Goal: Transaction & Acquisition: Purchase product/service

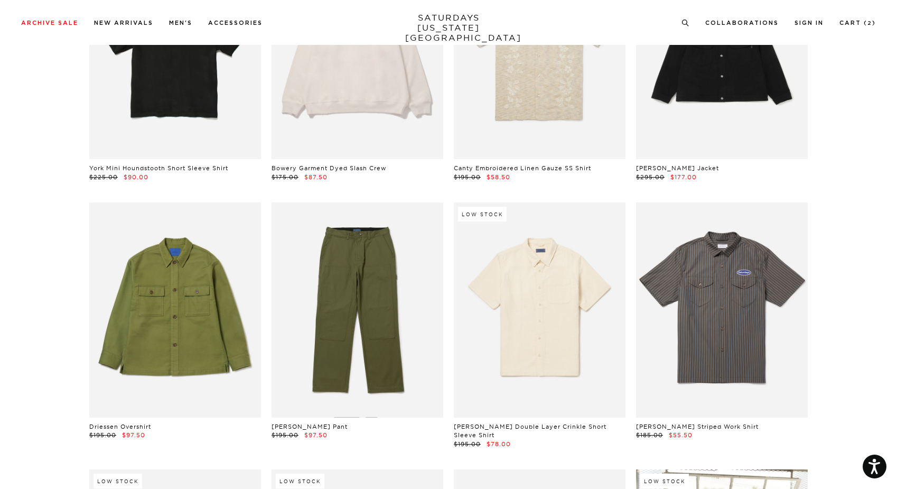
scroll to position [9979, 1]
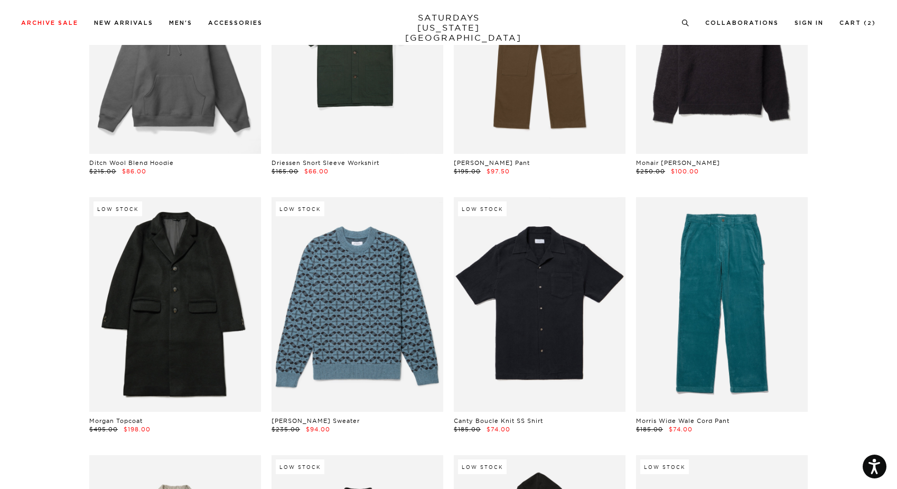
scroll to position [15931, 0]
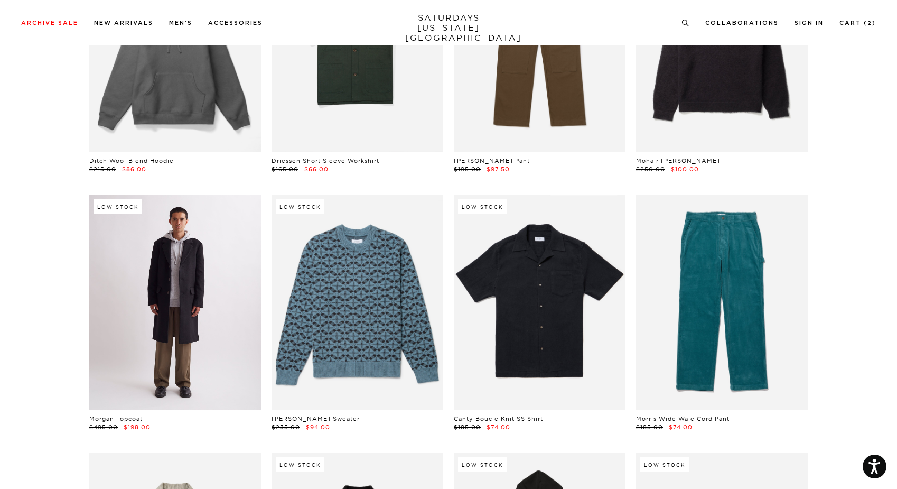
click at [138, 249] on link at bounding box center [175, 302] width 172 height 215
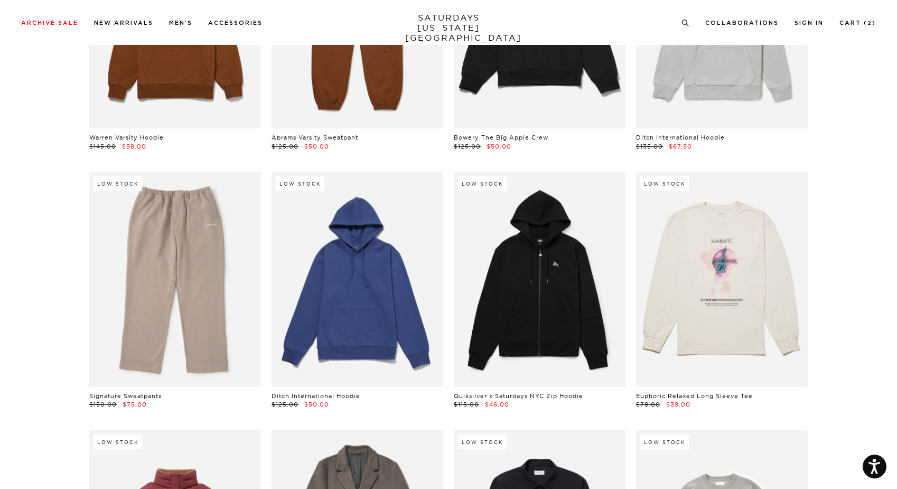
scroll to position [0, 3]
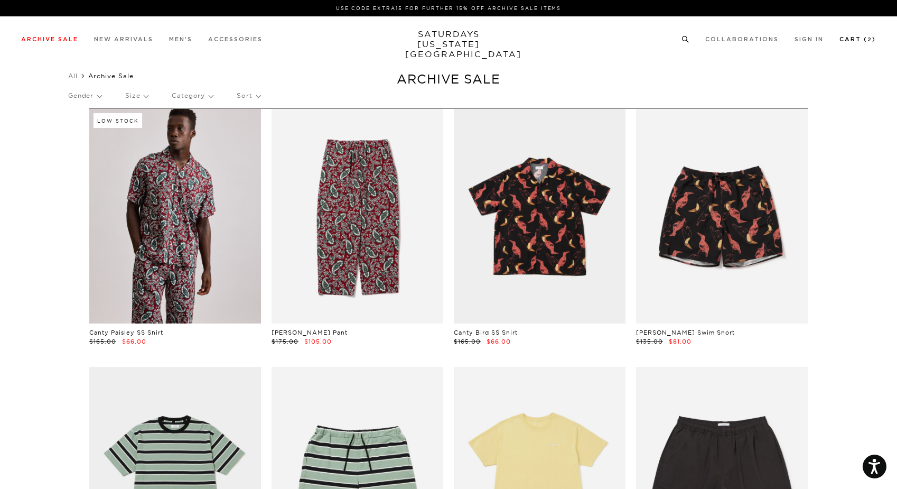
click at [859, 42] on link "Cart ( 2 )" at bounding box center [858, 39] width 36 height 6
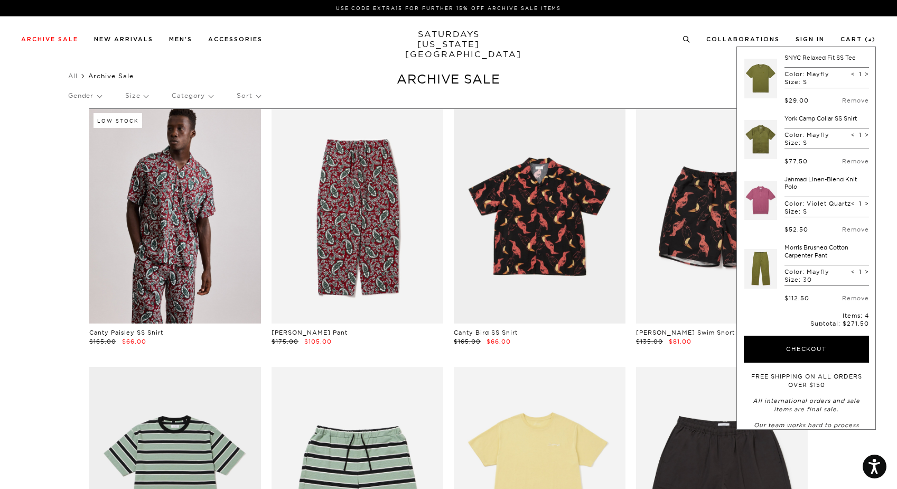
click at [765, 87] on link at bounding box center [761, 79] width 33 height 50
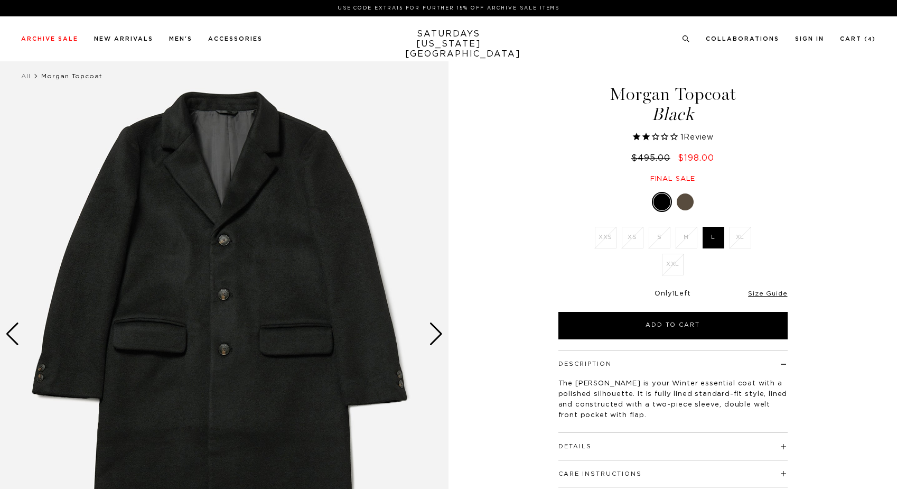
select select "recent"
click at [439, 338] on div "Next slide" at bounding box center [436, 333] width 14 height 23
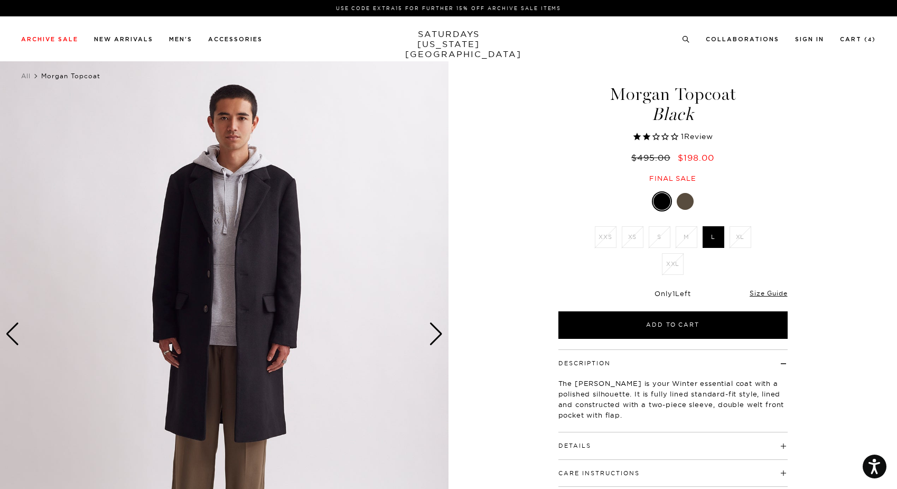
click at [439, 338] on div "Next slide" at bounding box center [436, 333] width 14 height 23
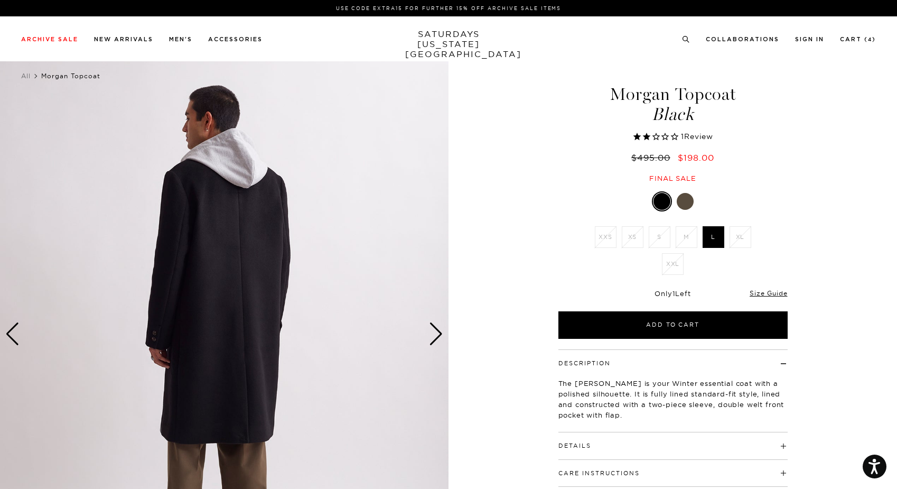
click at [439, 338] on div "Next slide" at bounding box center [436, 333] width 14 height 23
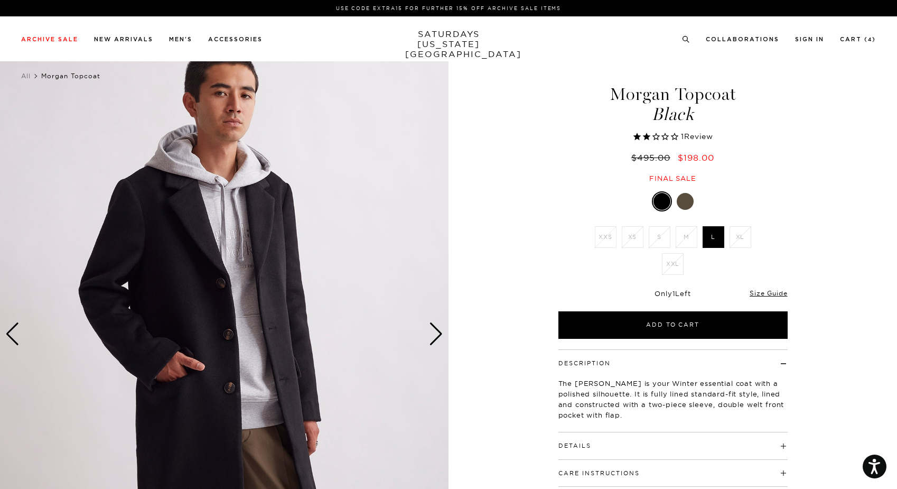
click at [439, 338] on div "Next slide" at bounding box center [436, 333] width 14 height 23
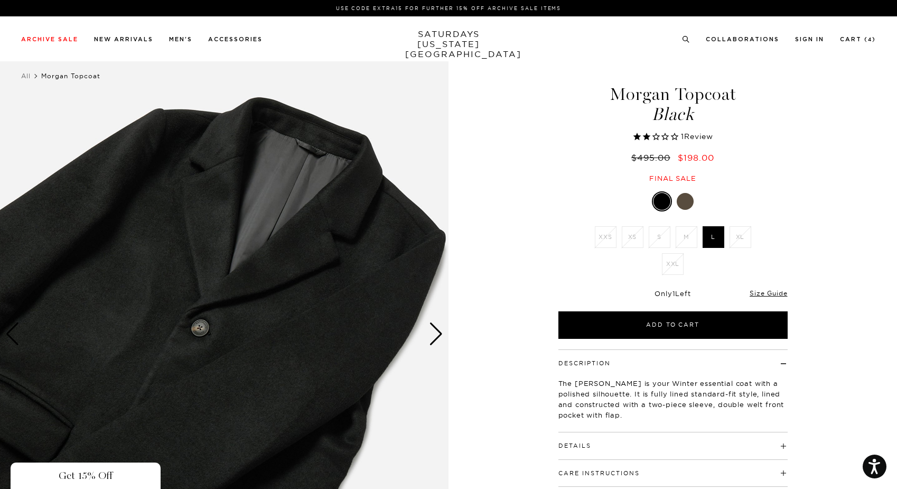
click at [676, 200] on div "Close dialog Be the first to know. Subscribe to emails and receive 15% off your…" at bounding box center [448, 244] width 897 height 489
click at [684, 201] on div at bounding box center [685, 201] width 17 height 17
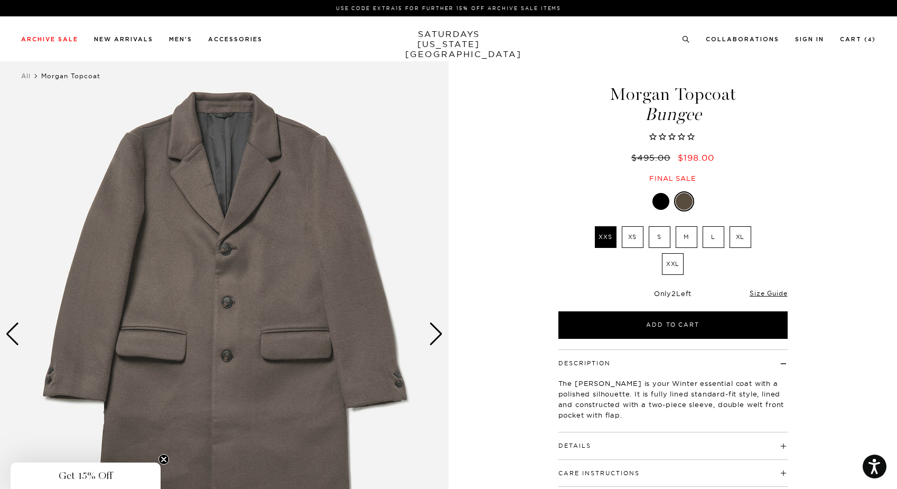
click at [438, 327] on div "Next slide" at bounding box center [436, 333] width 14 height 23
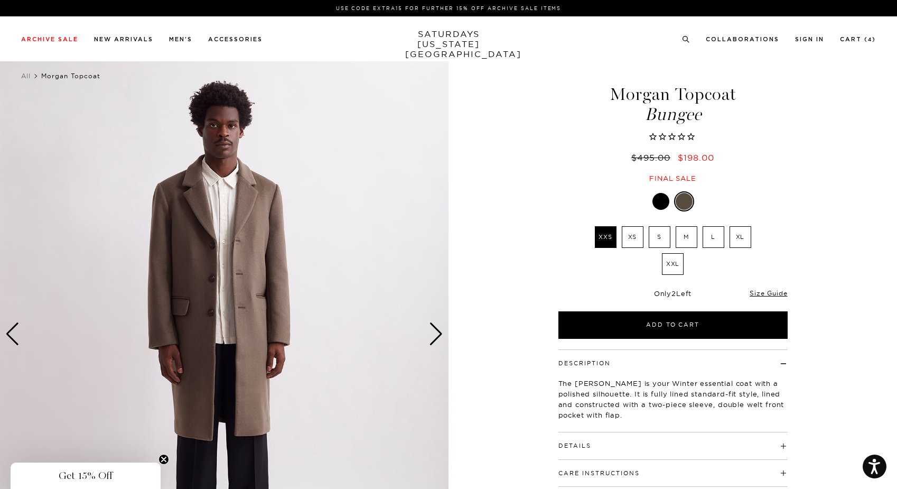
click at [438, 327] on div "Next slide" at bounding box center [436, 333] width 14 height 23
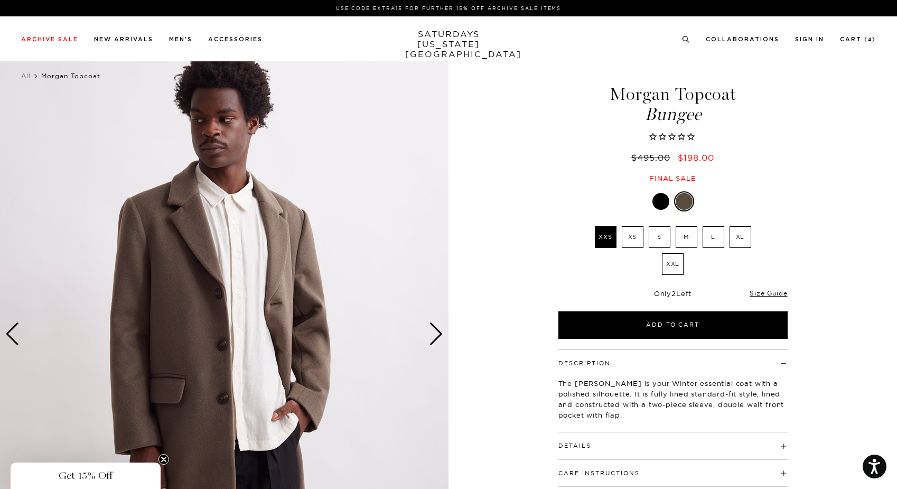
click at [438, 327] on div "Next slide" at bounding box center [436, 333] width 14 height 23
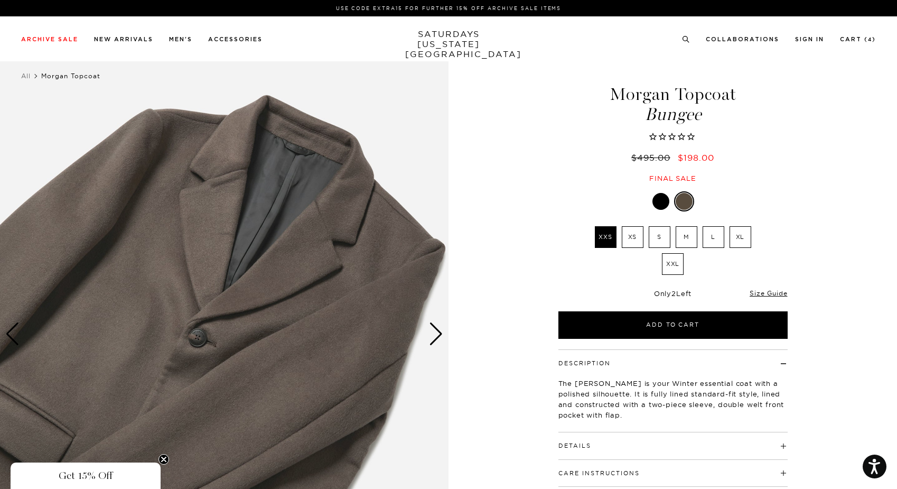
click at [438, 327] on div "Next slide" at bounding box center [436, 333] width 14 height 23
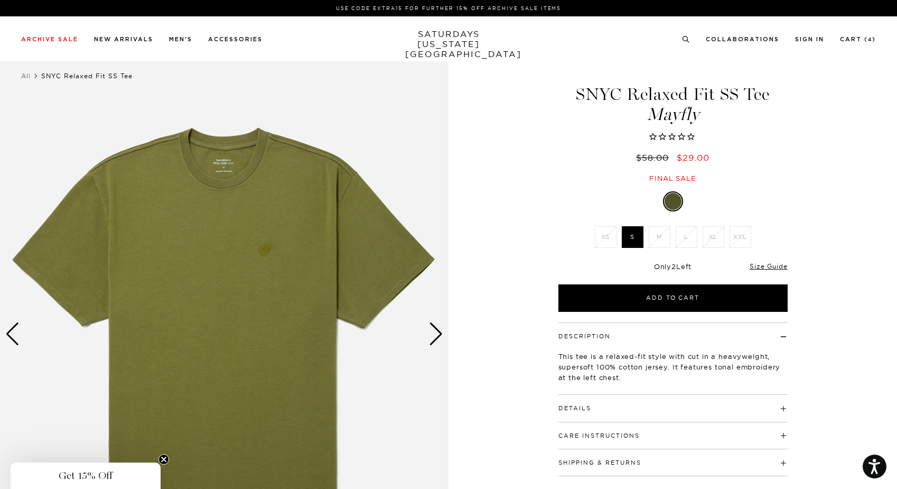
click at [434, 331] on div "Next slide" at bounding box center [436, 333] width 14 height 23
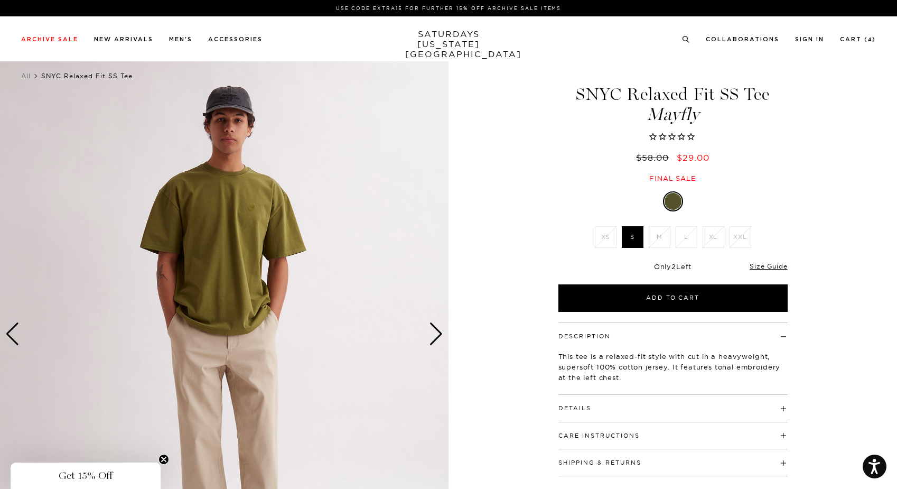
click at [434, 331] on div "Next slide" at bounding box center [436, 333] width 14 height 23
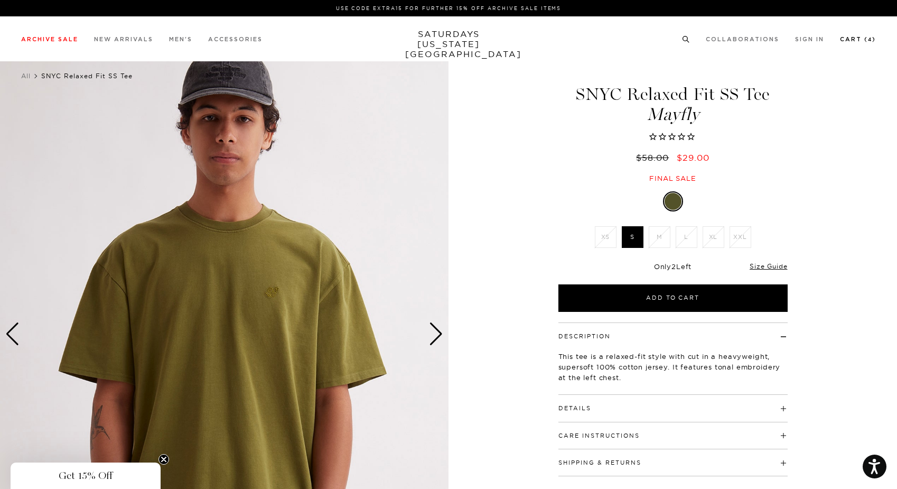
click at [865, 40] on link "Cart ( 4 )" at bounding box center [858, 39] width 36 height 6
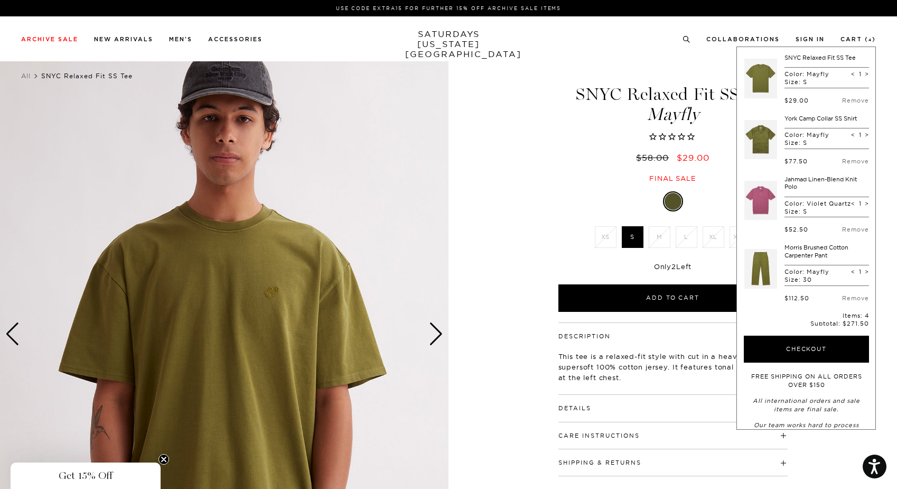
click at [764, 141] on link at bounding box center [761, 140] width 33 height 50
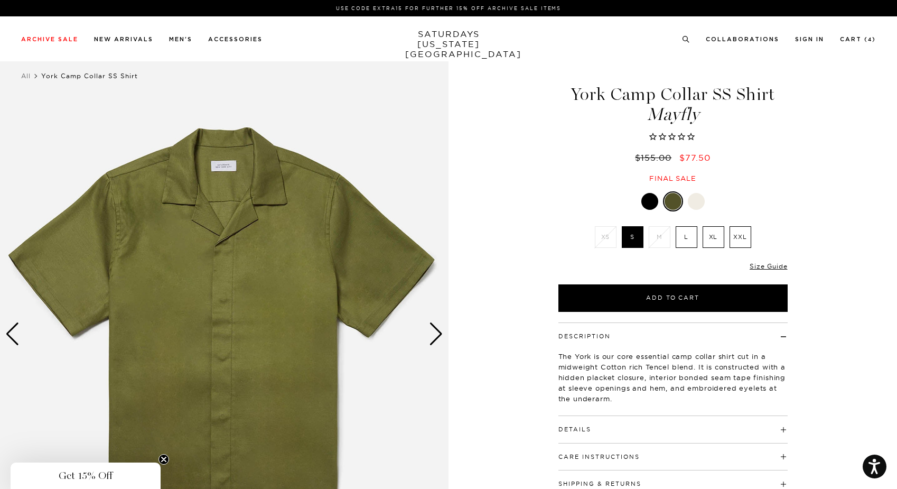
click at [435, 335] on div "Next slide" at bounding box center [436, 333] width 14 height 23
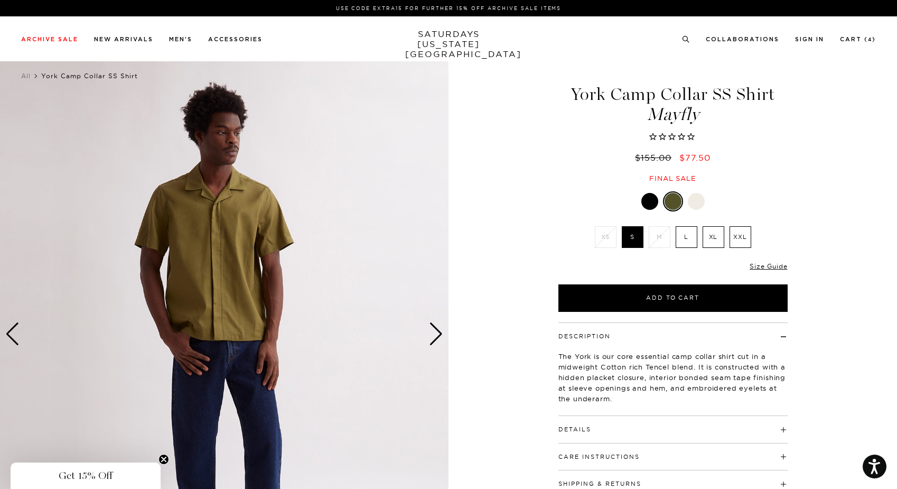
click at [435, 336] on div "Next slide" at bounding box center [436, 333] width 14 height 23
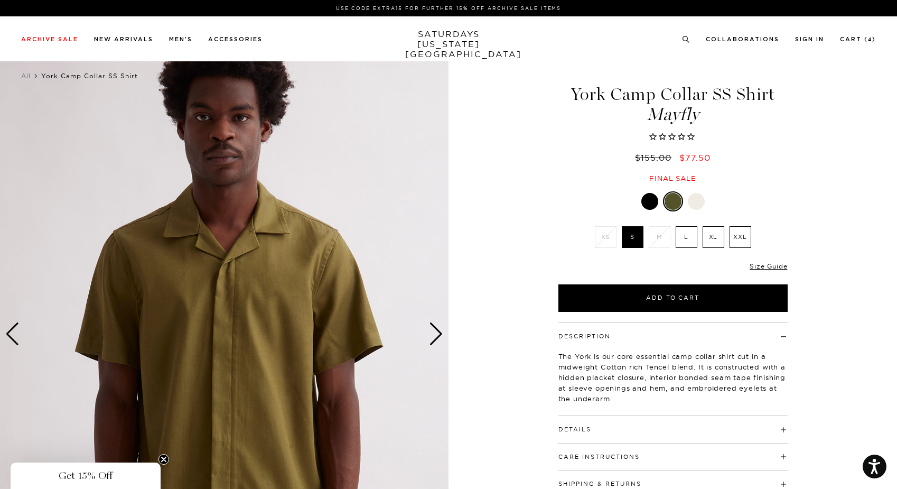
click at [435, 336] on div "Next slide" at bounding box center [436, 333] width 14 height 23
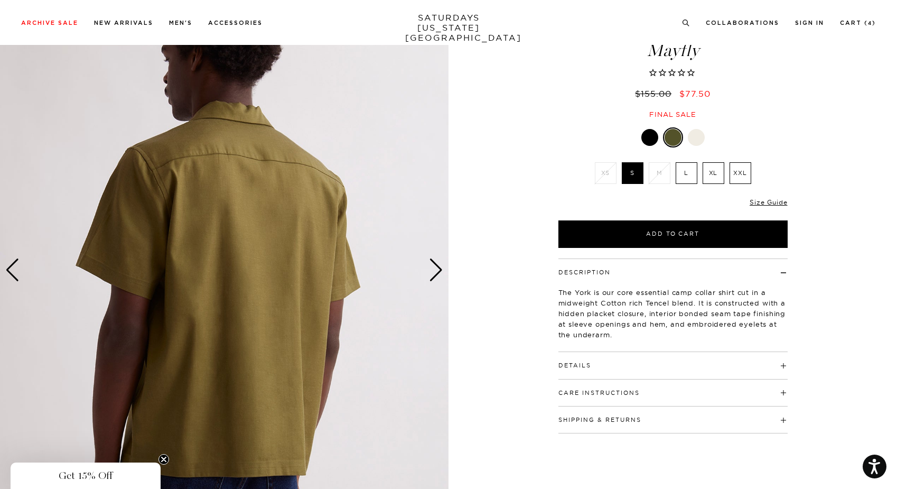
scroll to position [26, 0]
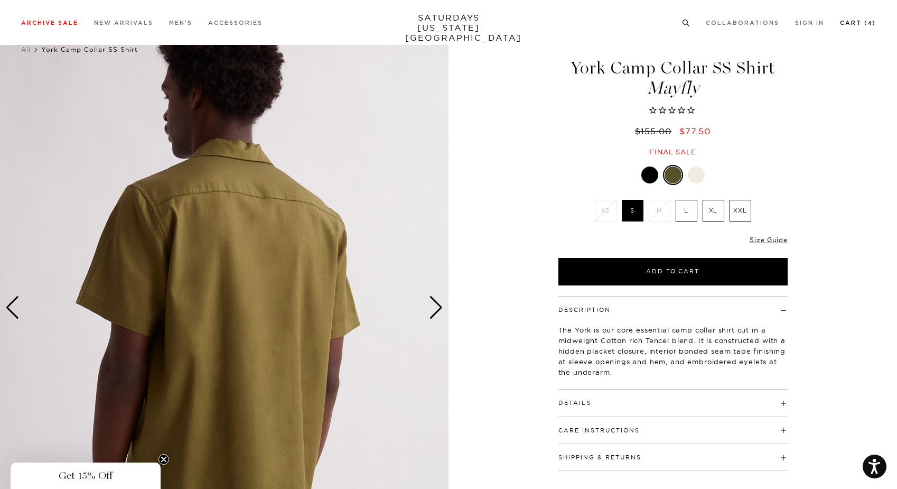
click at [864, 25] on link "Cart ( 4 )" at bounding box center [858, 23] width 36 height 6
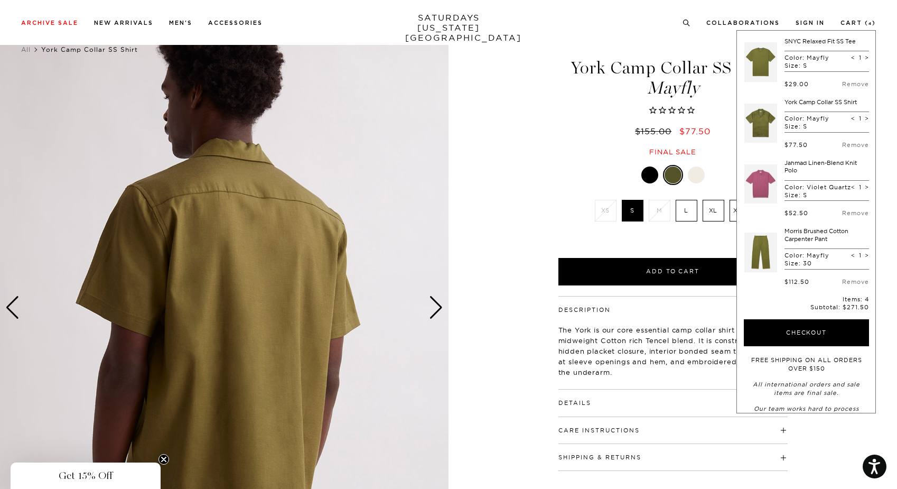
click at [767, 182] on link at bounding box center [761, 184] width 33 height 50
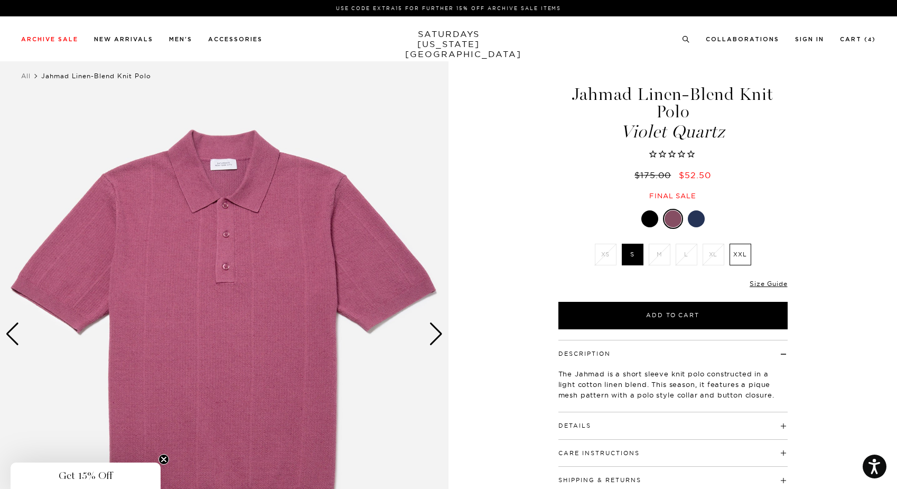
click at [434, 337] on div "Next slide" at bounding box center [436, 333] width 14 height 23
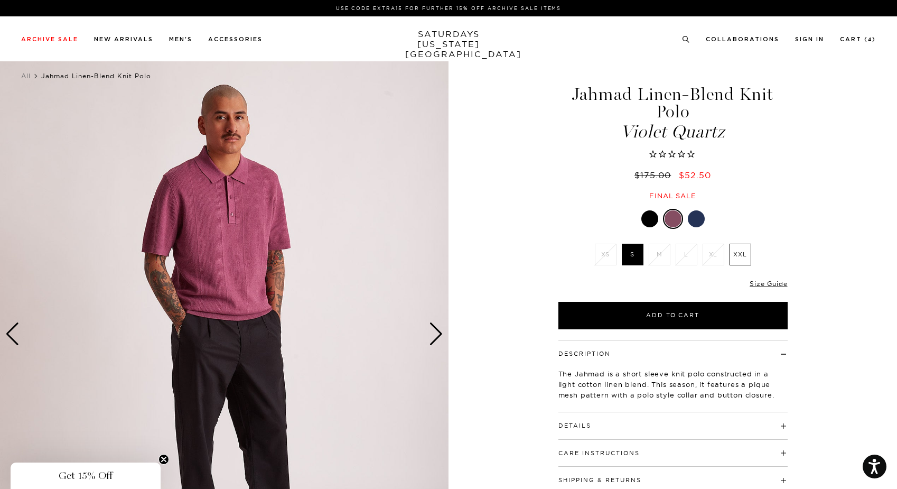
click at [434, 337] on div "Next slide" at bounding box center [436, 333] width 14 height 23
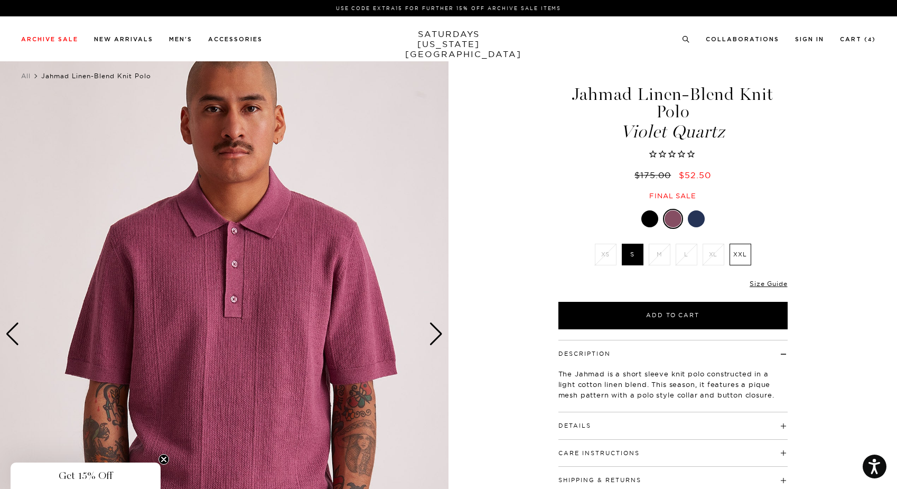
click at [434, 337] on div "Next slide" at bounding box center [436, 333] width 14 height 23
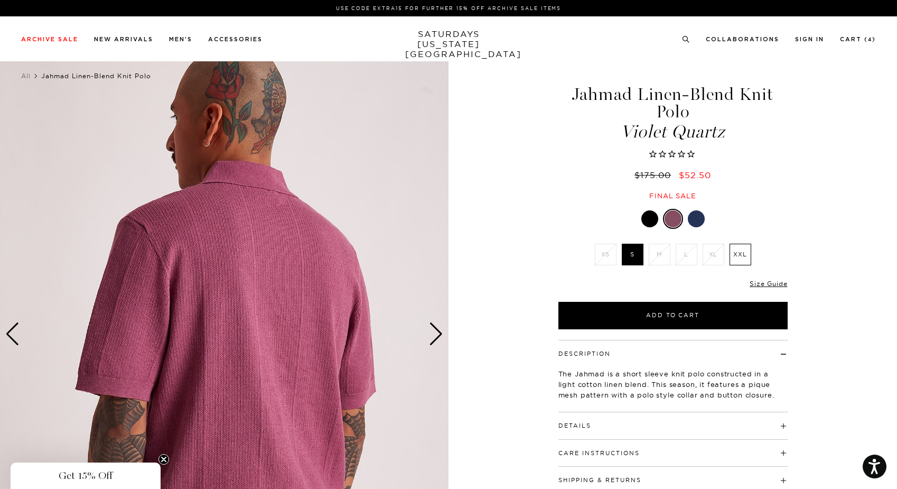
click at [434, 337] on div "Next slide" at bounding box center [436, 333] width 14 height 23
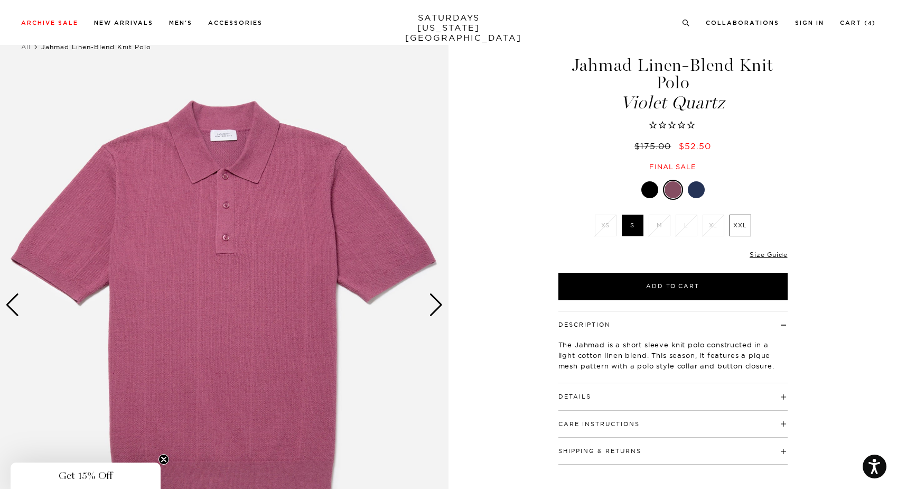
scroll to position [24, 1]
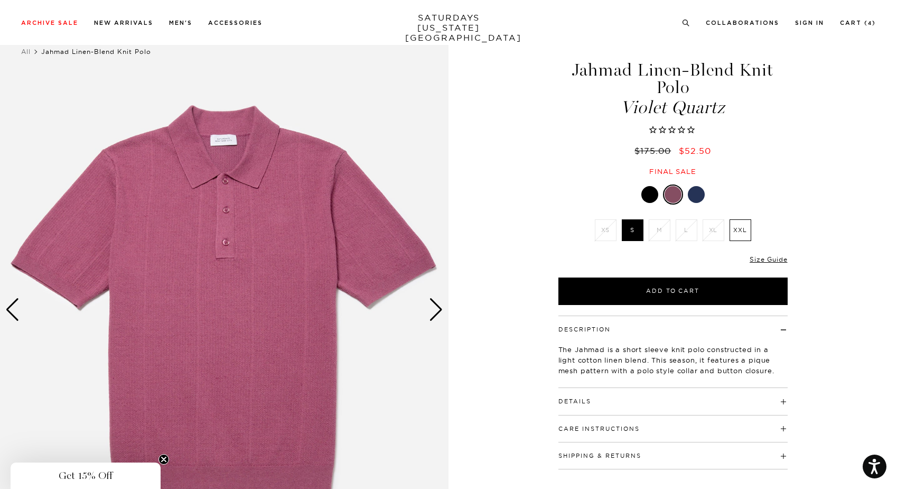
click at [432, 308] on div "Next slide" at bounding box center [436, 309] width 14 height 23
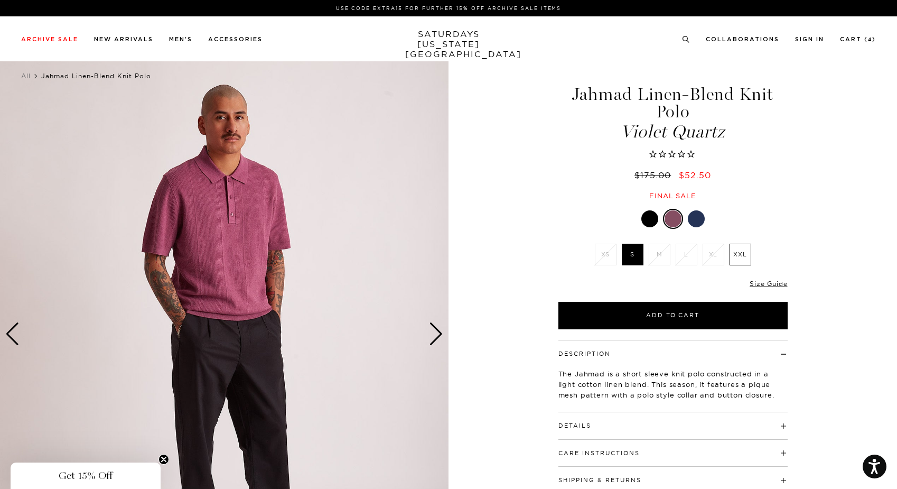
scroll to position [0, 1]
click at [862, 39] on link "Cart ( 4 )" at bounding box center [858, 39] width 36 height 6
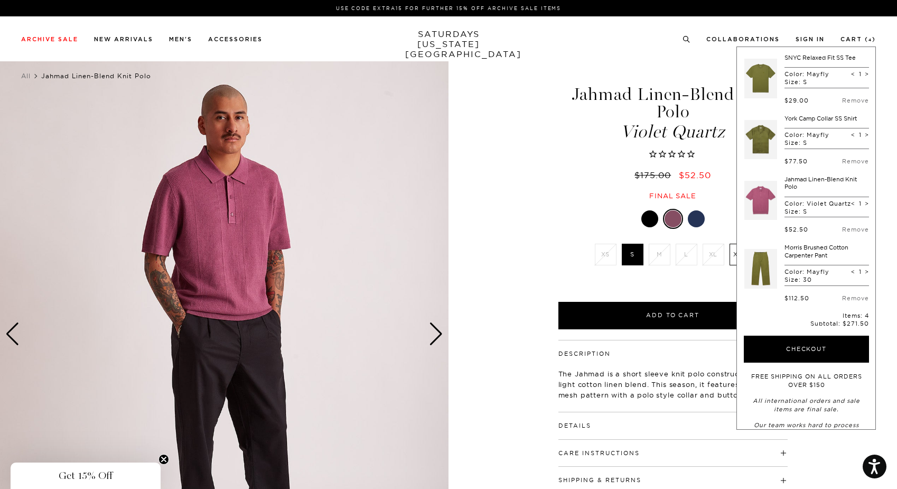
click at [763, 272] on link at bounding box center [761, 269] width 33 height 50
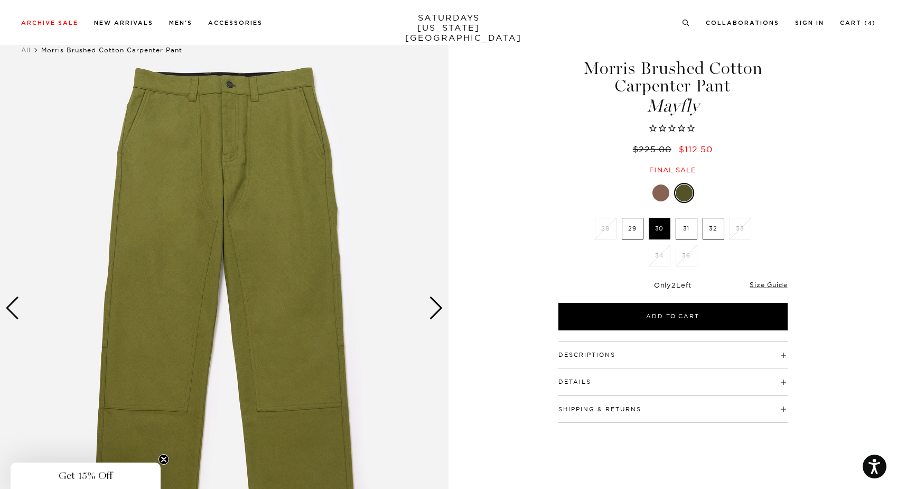
scroll to position [20, 0]
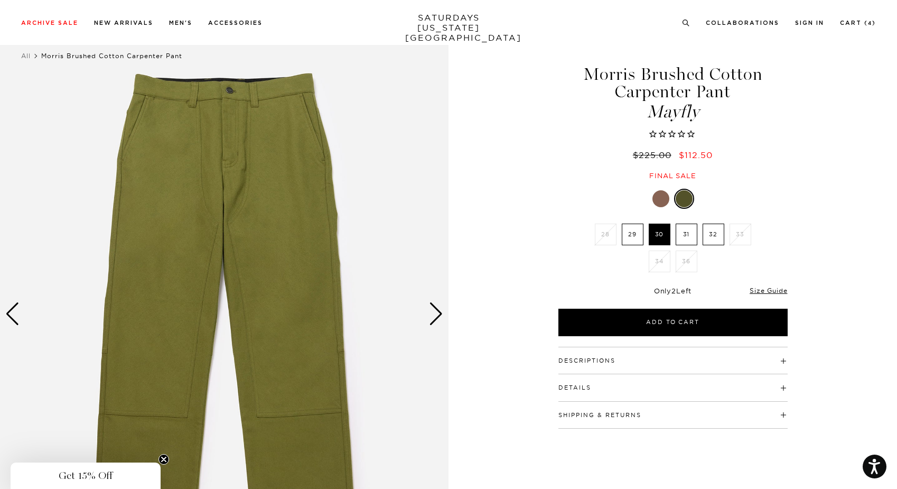
click at [436, 320] on div "Next slide" at bounding box center [436, 313] width 14 height 23
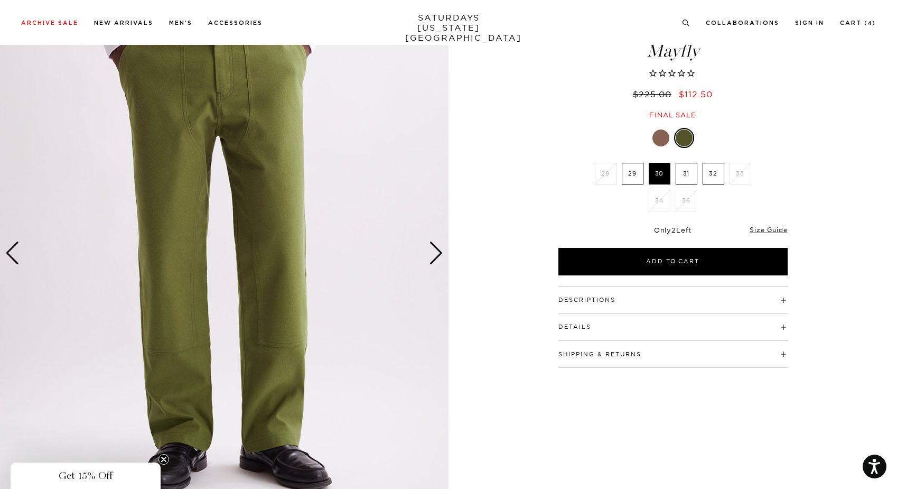
scroll to position [82, 0]
click at [433, 253] on div "Next slide" at bounding box center [436, 251] width 14 height 23
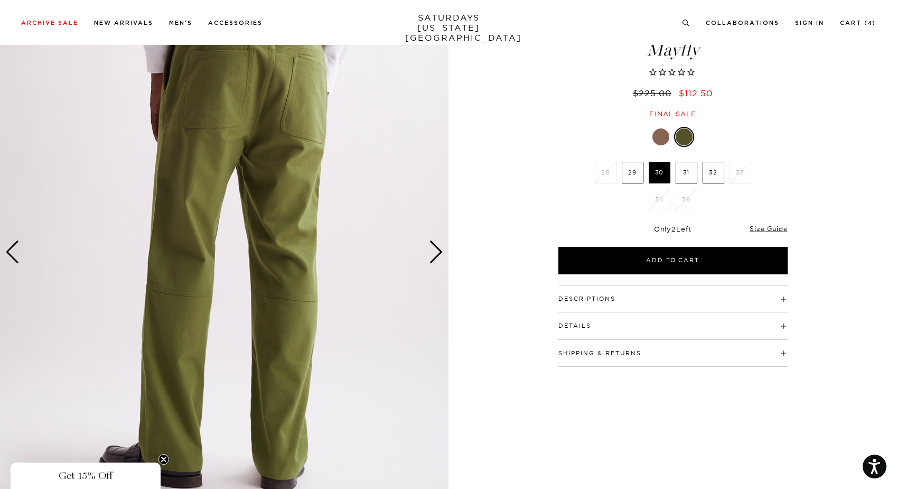
click at [434, 257] on div "Next slide" at bounding box center [436, 251] width 14 height 23
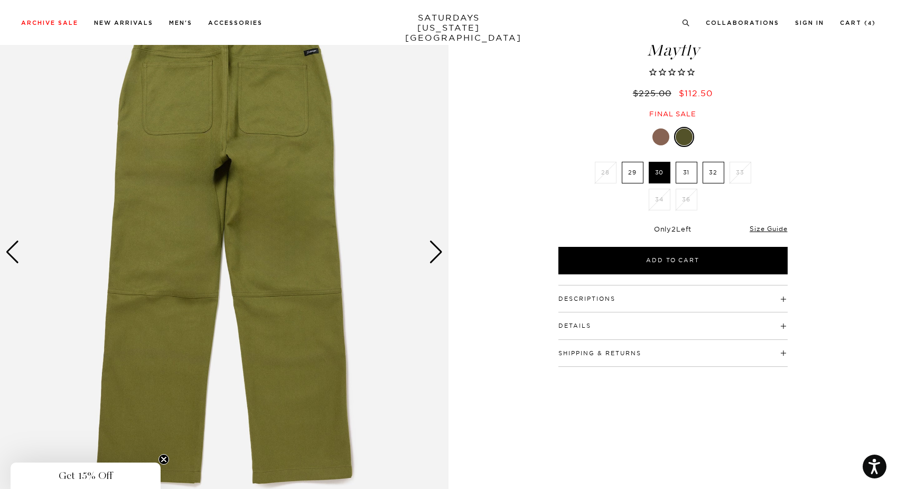
click at [434, 257] on div "Next slide" at bounding box center [436, 251] width 14 height 23
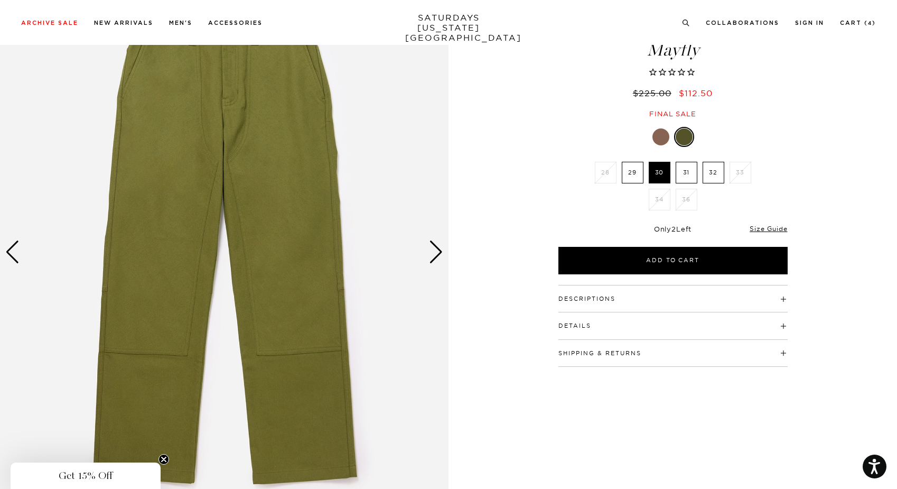
click at [434, 257] on div "Next slide" at bounding box center [436, 251] width 14 height 23
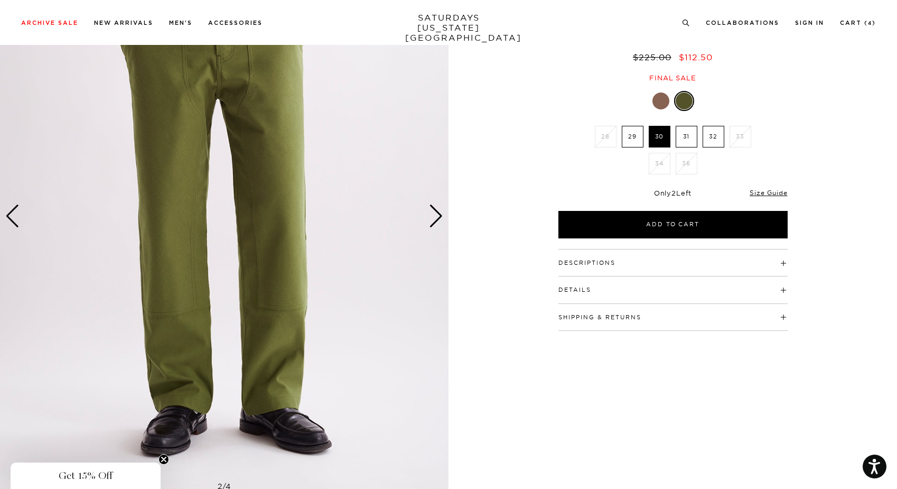
scroll to position [118, 2]
click at [779, 262] on h4 "Descriptions" at bounding box center [673, 257] width 229 height 17
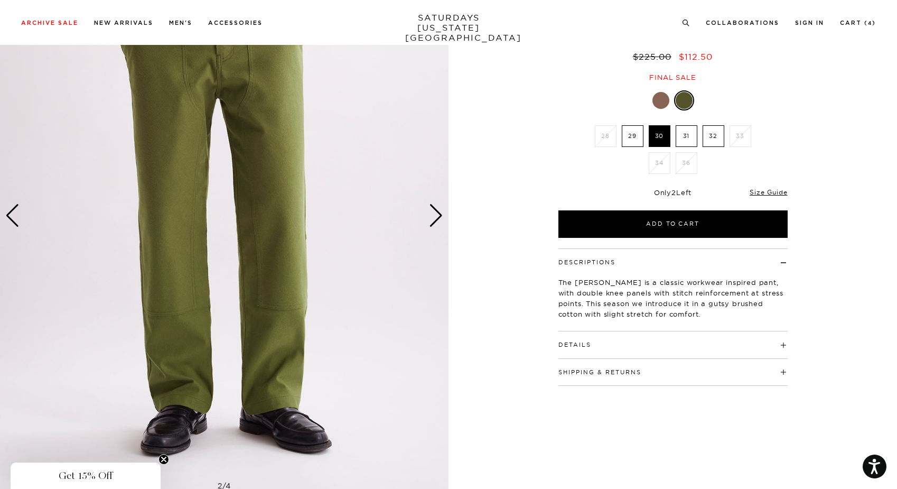
click at [780, 341] on h4 "Details" at bounding box center [673, 339] width 229 height 17
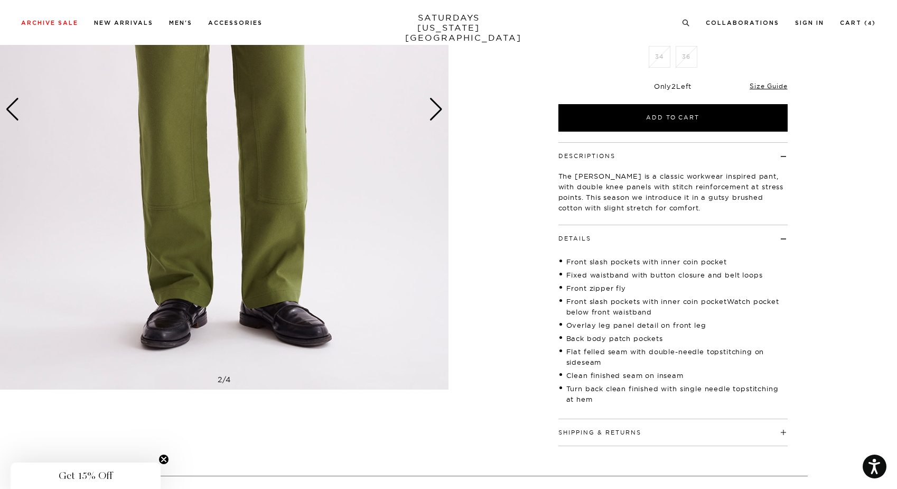
scroll to position [274, 2]
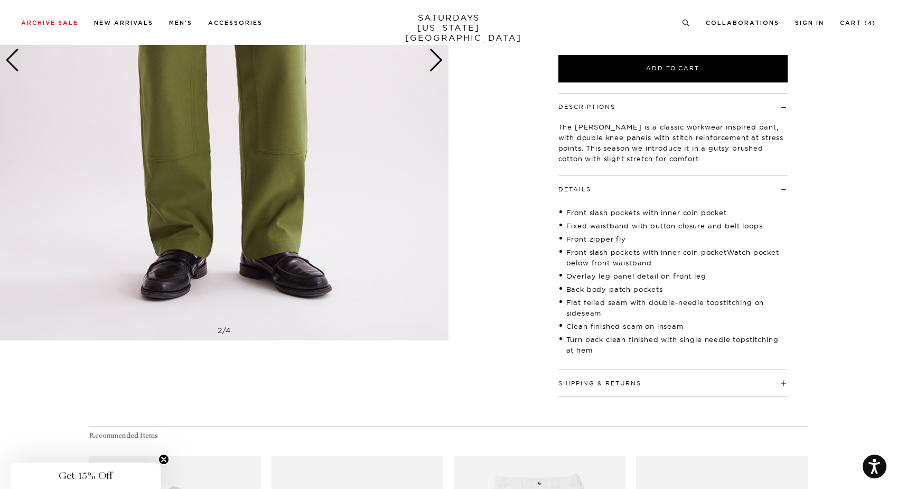
click at [782, 378] on h4 "Shipping & Returns" at bounding box center [673, 378] width 229 height 17
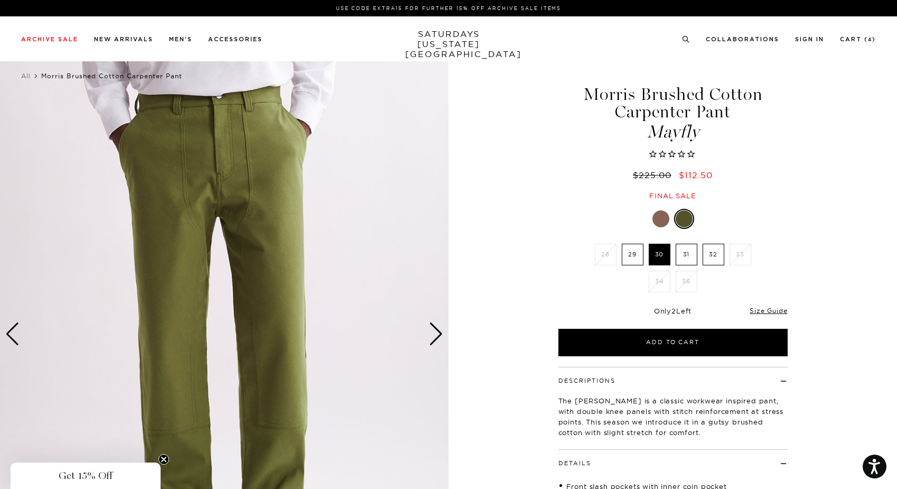
scroll to position [0, 2]
click at [851, 37] on link "Cart ( 4 )" at bounding box center [858, 39] width 36 height 6
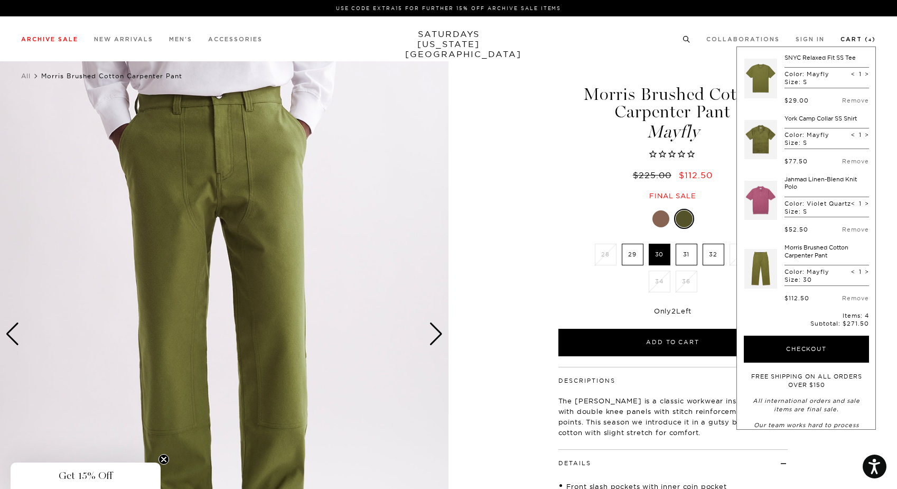
click at [854, 40] on link "Cart ( 4 )" at bounding box center [858, 39] width 35 height 6
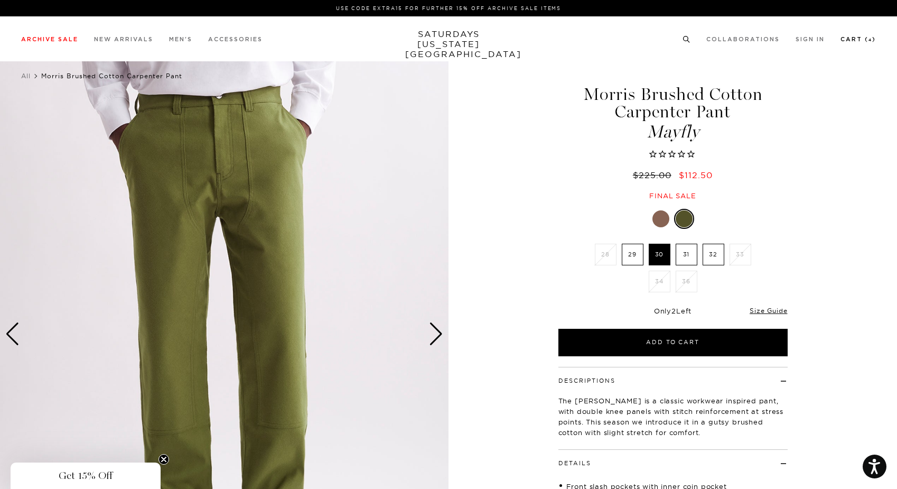
click at [854, 40] on link "Cart ( 4 )" at bounding box center [858, 39] width 35 height 6
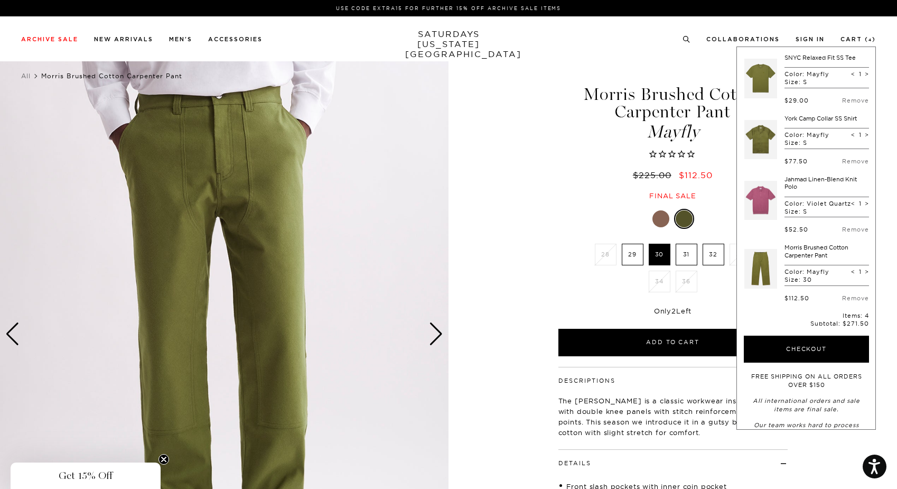
click at [755, 82] on link at bounding box center [761, 79] width 33 height 50
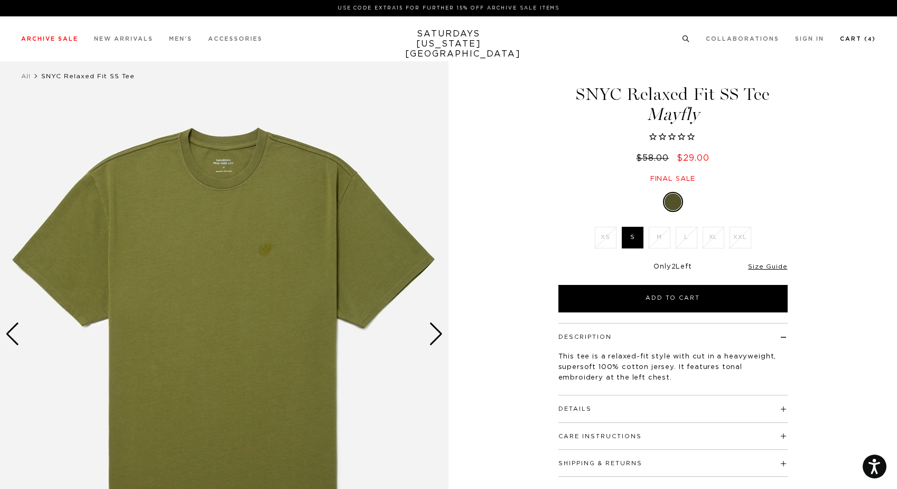
click at [850, 39] on link "Cart ( 4 )" at bounding box center [858, 39] width 36 height 6
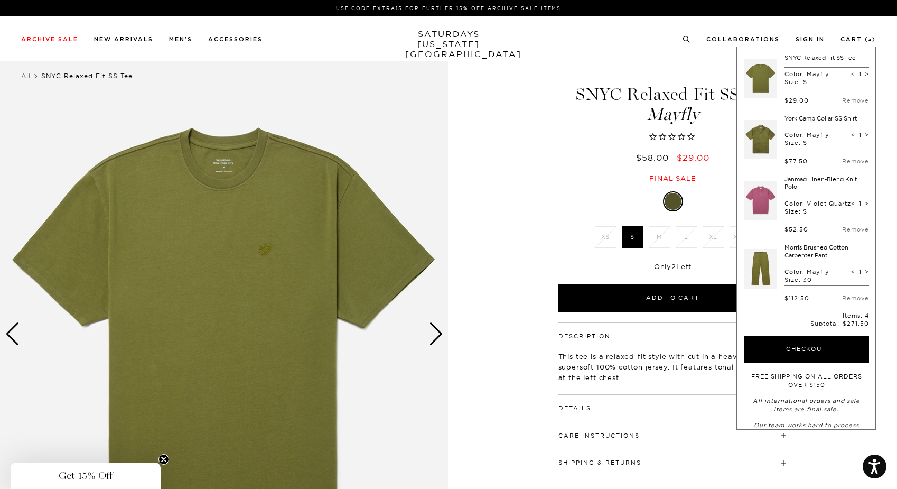
click at [759, 141] on link at bounding box center [761, 140] width 33 height 50
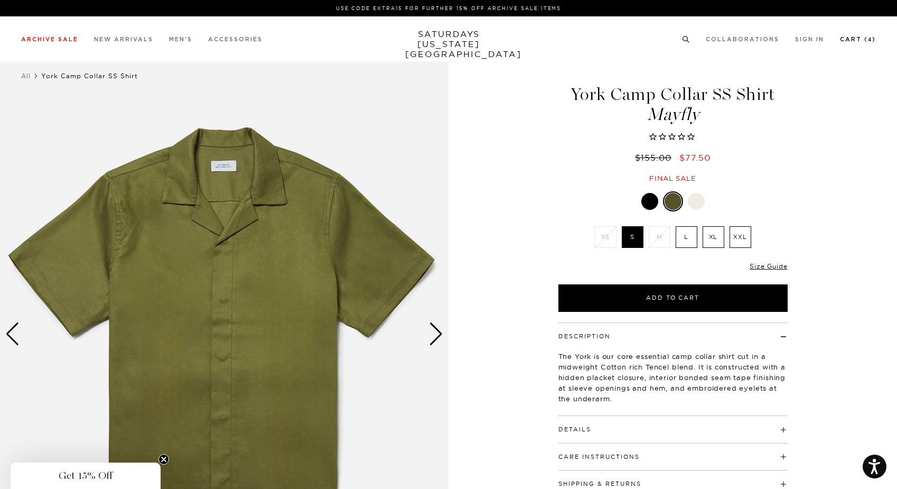
click at [859, 42] on link "Cart ( 4 )" at bounding box center [858, 39] width 36 height 6
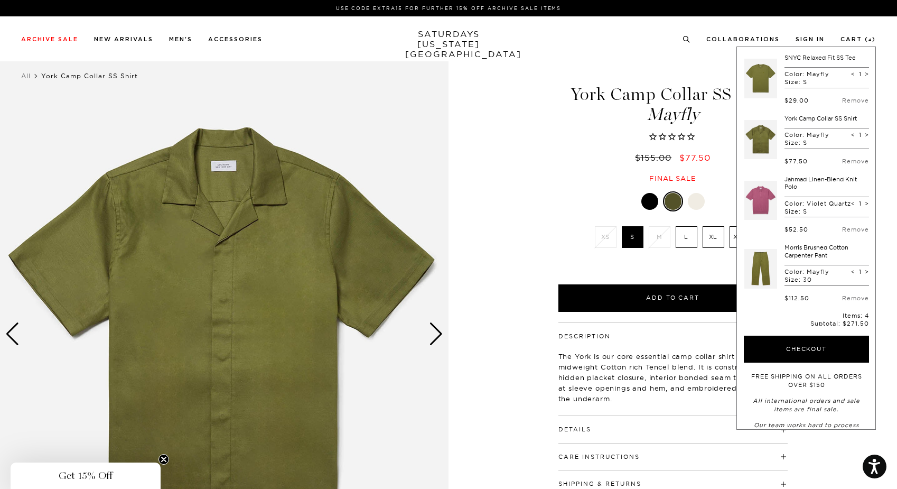
click at [764, 197] on link at bounding box center [761, 200] width 33 height 50
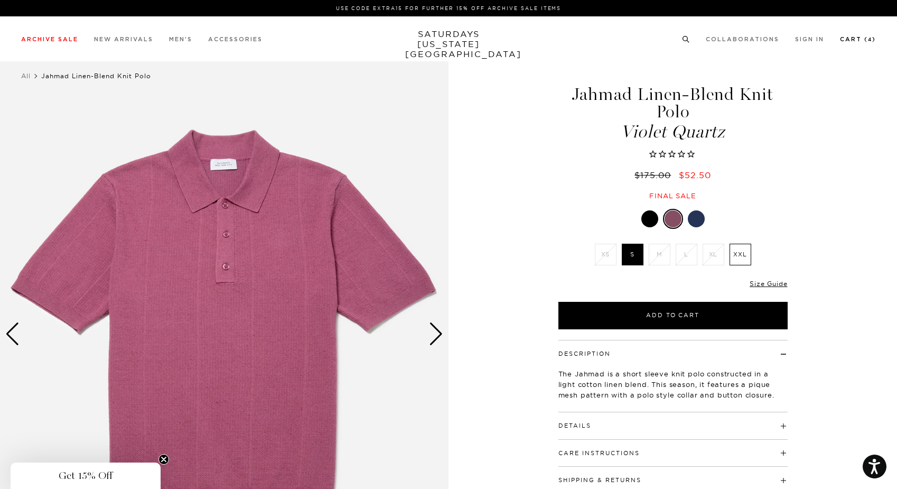
click at [852, 39] on link "Cart ( 4 )" at bounding box center [858, 39] width 36 height 6
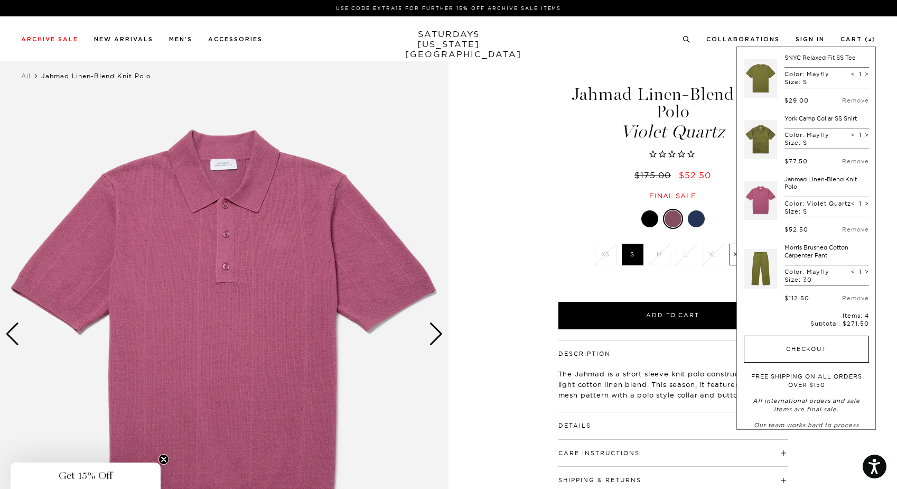
click at [818, 344] on button "Checkout" at bounding box center [806, 349] width 125 height 27
